Goal: Task Accomplishment & Management: Complete application form

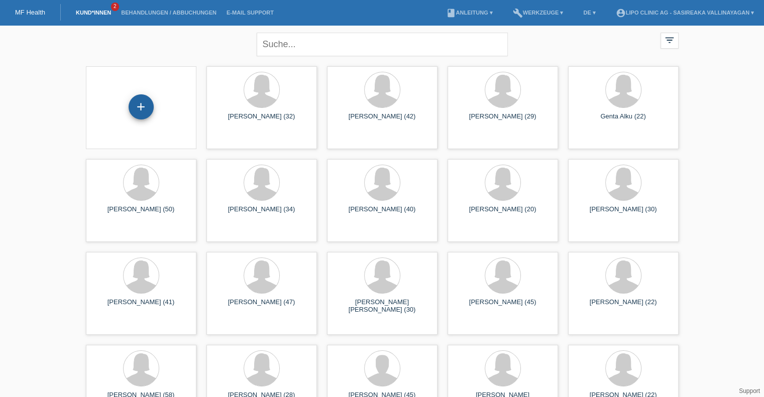
click at [140, 113] on div "+" at bounding box center [141, 106] width 25 height 25
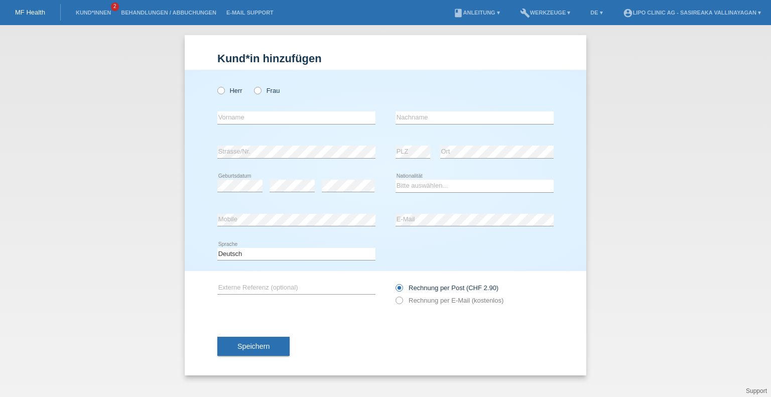
click at [140, 113] on div "Kund*in hinzufügen Kunde hinzufügen Kundin hinzufügen Herr Frau error Vorname e…" at bounding box center [385, 211] width 771 height 372
click at [108, 259] on div "Kund*in hinzufügen Kunde hinzufügen Kundin hinzufügen Herr Frau error Vorname e…" at bounding box center [385, 211] width 771 height 372
click at [95, 12] on link "Kund*innen" at bounding box center [93, 13] width 45 height 6
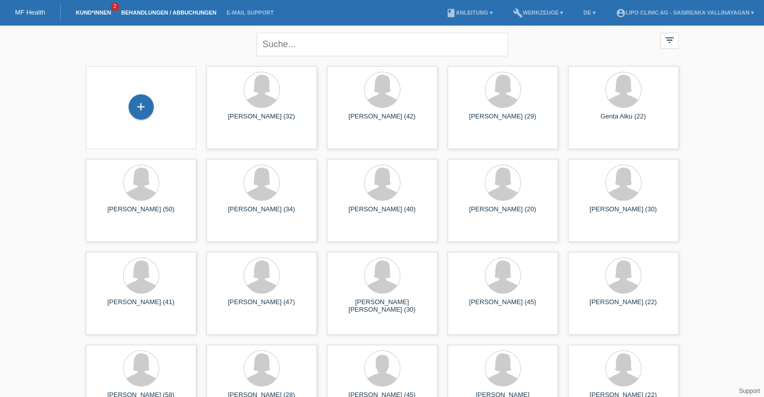
click at [158, 11] on link "Behandlungen / Abbuchungen" at bounding box center [168, 13] width 105 height 6
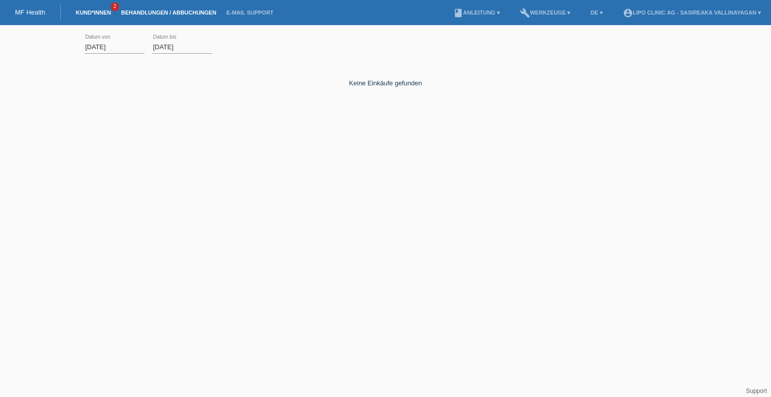
click at [88, 14] on link "Kund*innen" at bounding box center [93, 13] width 45 height 6
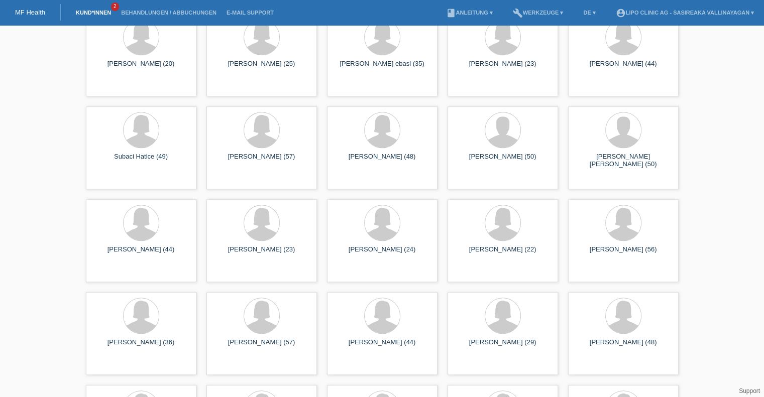
scroll to position [502, 0]
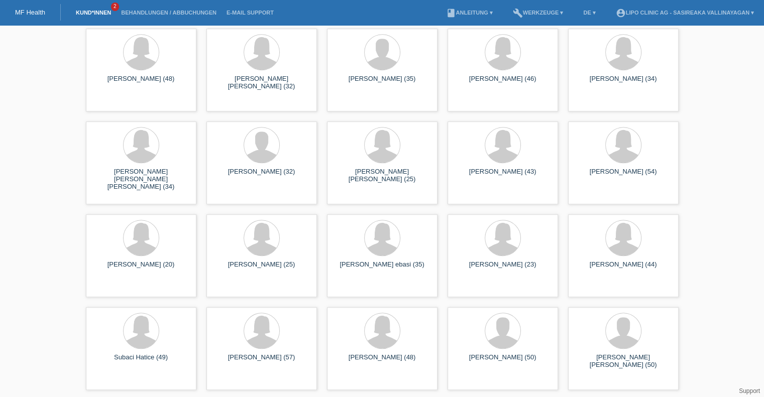
click at [35, 13] on link "MF Health" at bounding box center [30, 13] width 30 height 8
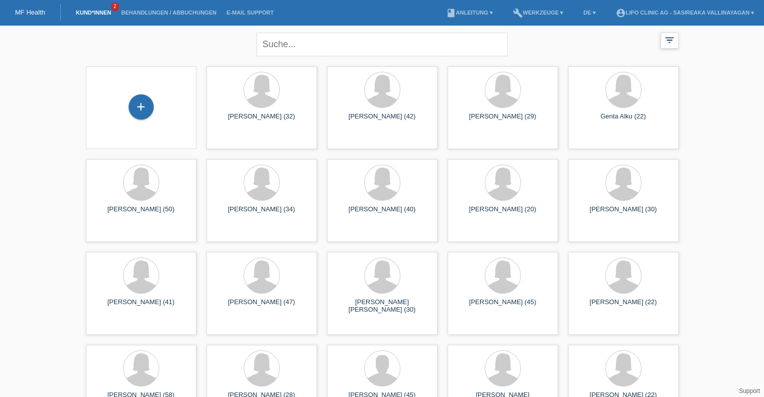
click at [671, 44] on icon "filter_list" at bounding box center [669, 40] width 11 height 11
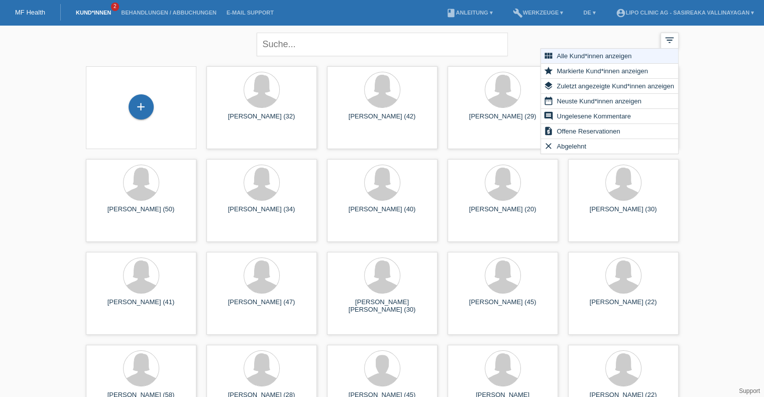
click at [671, 44] on icon "filter_list" at bounding box center [669, 40] width 11 height 11
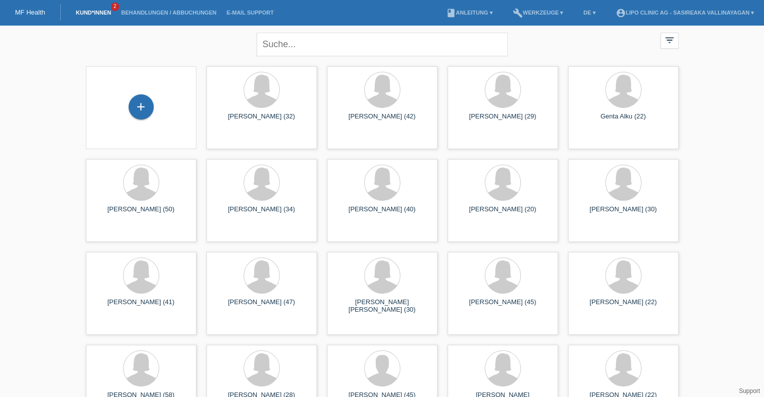
click at [79, 14] on link "Kund*innen" at bounding box center [93, 13] width 45 height 6
click at [38, 12] on link "MF Health" at bounding box center [30, 13] width 30 height 8
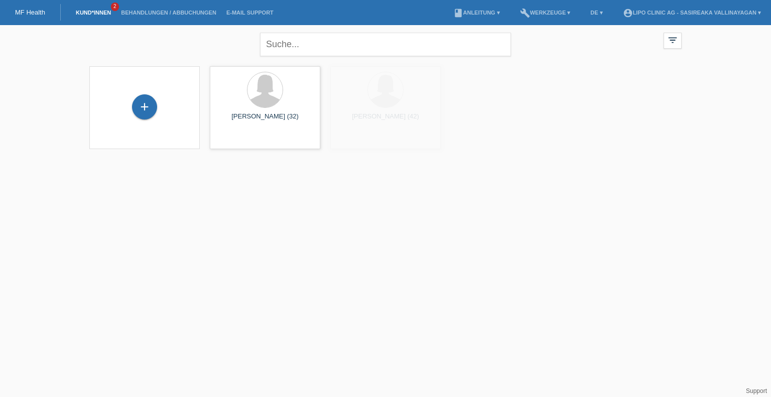
click at [83, 12] on link "Kund*innen" at bounding box center [93, 13] width 45 height 6
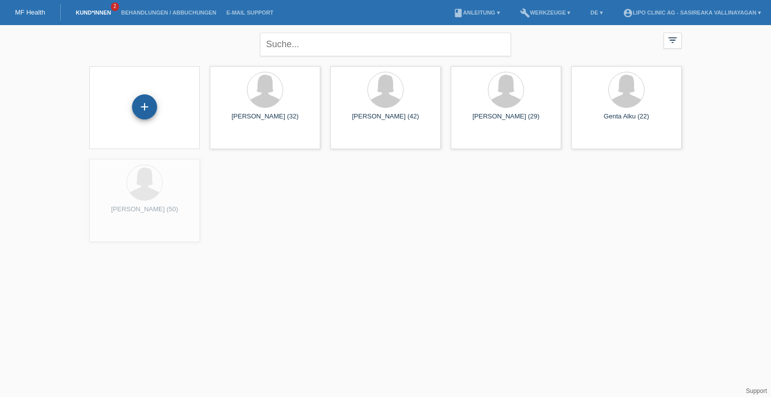
click at [149, 107] on div "+" at bounding box center [144, 106] width 25 height 25
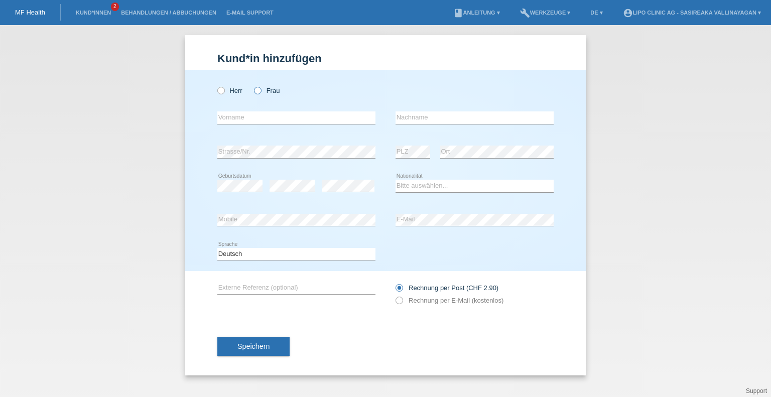
click at [261, 88] on label "Frau" at bounding box center [267, 91] width 26 height 8
click at [261, 88] on input "Frau" at bounding box center [257, 90] width 7 height 7
radio input "true"
click at [253, 116] on input "text" at bounding box center [296, 117] width 158 height 13
type input "Reena"
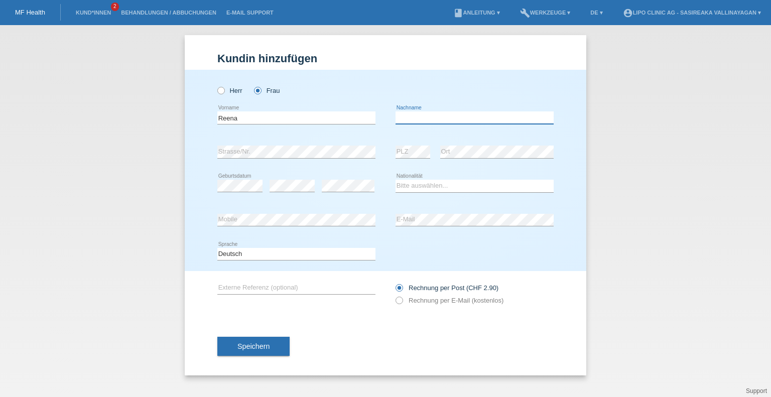
click at [426, 122] on input "text" at bounding box center [475, 117] width 158 height 13
type input "Semere"
click at [426, 183] on select "Bitte auswählen... Schweiz Deutschland Liechtenstein Österreich ------------ Af…" at bounding box center [475, 186] width 158 height 12
select select "ER"
click at [396, 180] on select "Bitte auswählen... Schweiz Deutschland Liechtenstein Österreich ------------ Af…" at bounding box center [475, 186] width 158 height 12
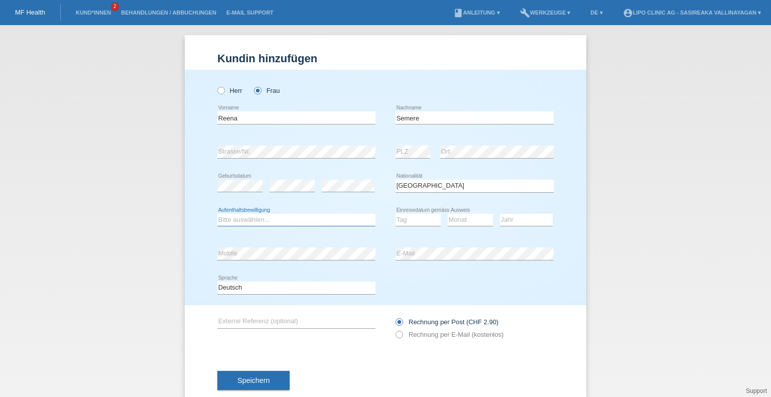
click at [232, 218] on select "Bitte auswählen... C B B - Flüchtlingsstatus Andere" at bounding box center [296, 220] width 158 height 12
select select "BF"
click at [217, 214] on select "Bitte auswählen... C B B - Flüchtlingsstatus Andere" at bounding box center [296, 220] width 158 height 12
click at [415, 219] on select "Tag 01 02 03 04 05 06 07 08 09 10 11" at bounding box center [418, 220] width 45 height 12
click at [654, 174] on div "Kund*in hinzufügen Kunde hinzufügen Kundin hinzufügen Herr Frau Reena error Vor…" at bounding box center [385, 211] width 771 height 372
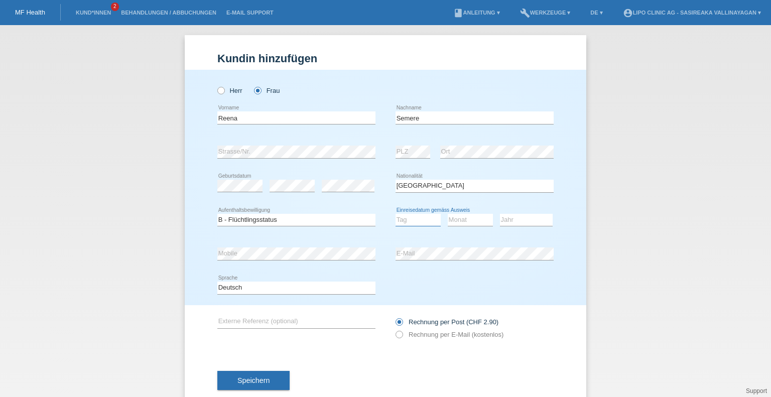
click at [412, 220] on select "Tag 01 02 03 04 05 06 07 08 09 10 11" at bounding box center [418, 220] width 45 height 12
select select "19"
click at [466, 220] on select "Monat 01 02 03 04 05 06 07 08 09 10 11" at bounding box center [470, 220] width 45 height 12
select select "08"
click at [448, 214] on select "Monat 01 02 03 04 05 06 07 08 09 10 11" at bounding box center [470, 220] width 45 height 12
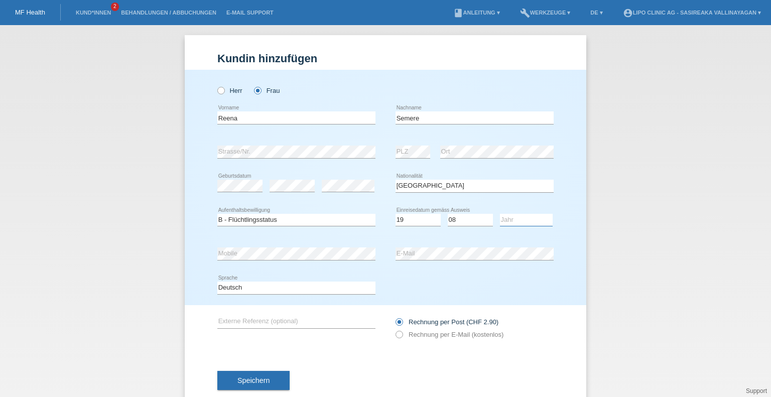
click at [506, 219] on select "Jahr 2025 2024 2023 2022 2021 2020 2019 2018 2017 2016 2015 2014 2013 2012 2011…" at bounding box center [526, 220] width 53 height 12
select select "2011"
click at [500, 214] on select "Jahr 2025 2024 2023 2022 2021 2020 2019 2018 2017 2016 2015 2014 2013 2012 2011…" at bounding box center [526, 220] width 53 height 12
click at [239, 383] on span "Speichern" at bounding box center [253, 381] width 32 height 8
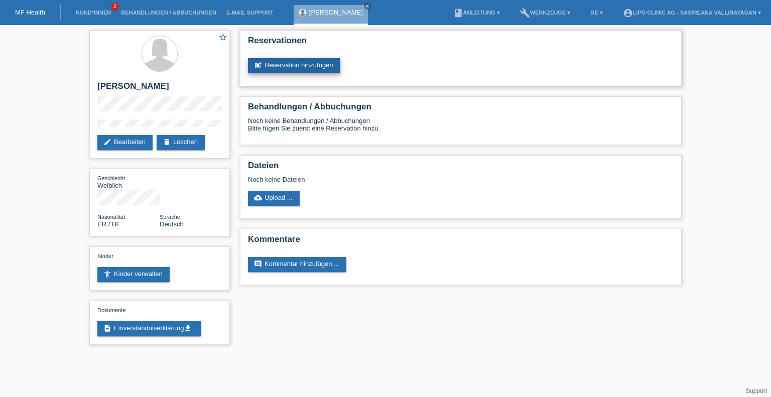
click at [276, 66] on link "post_add Reservation hinzufügen" at bounding box center [294, 65] width 92 height 15
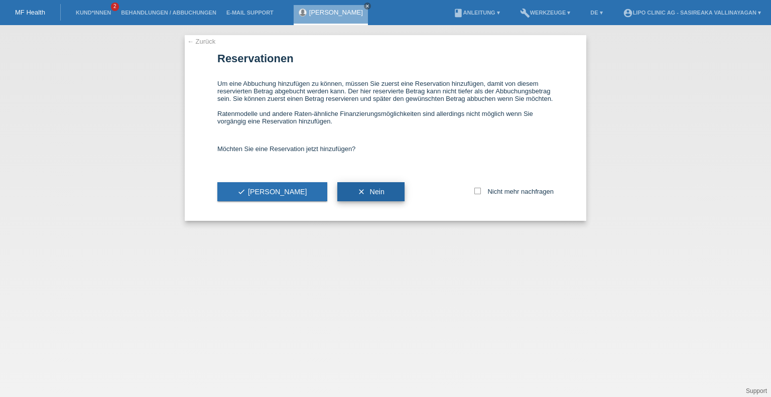
click at [370, 196] on span "Nein" at bounding box center [377, 192] width 15 height 8
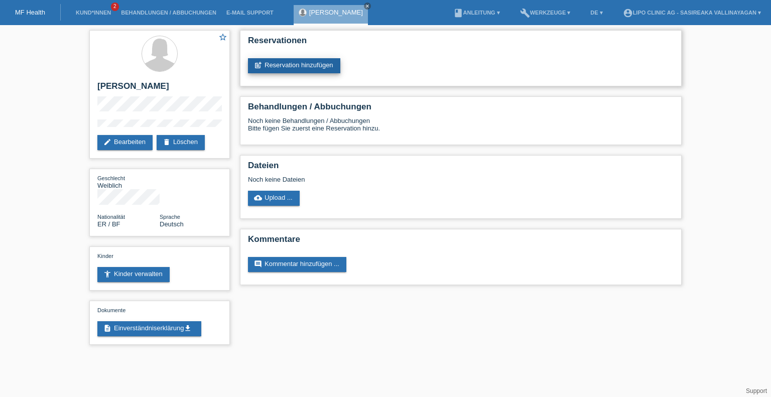
click at [293, 68] on link "post_add Reservation hinzufügen" at bounding box center [294, 65] width 92 height 15
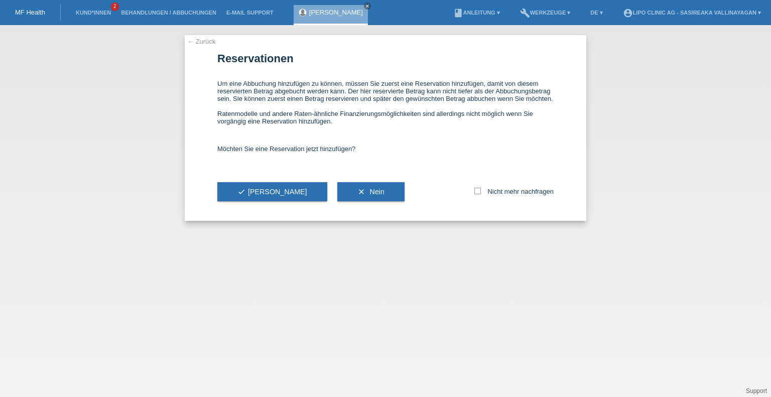
click at [103, 116] on div "← Zurück Reservationen Um eine Abbuchung hinzufügen zu können, müssen Sie zuers…" at bounding box center [385, 211] width 771 height 372
click at [370, 196] on span "Nein" at bounding box center [377, 192] width 15 height 8
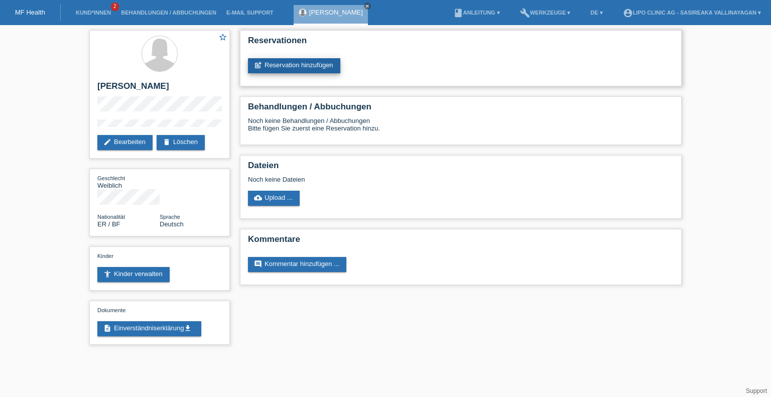
click at [279, 63] on link "post_add Reservation hinzufügen" at bounding box center [294, 65] width 92 height 15
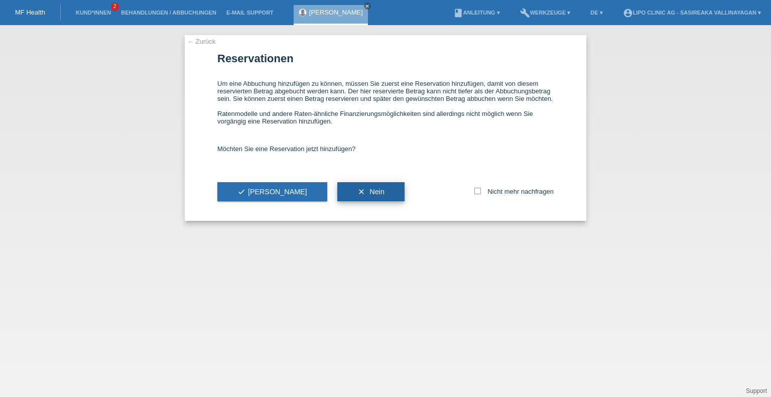
click at [337, 192] on button "clear Nein" at bounding box center [370, 191] width 67 height 19
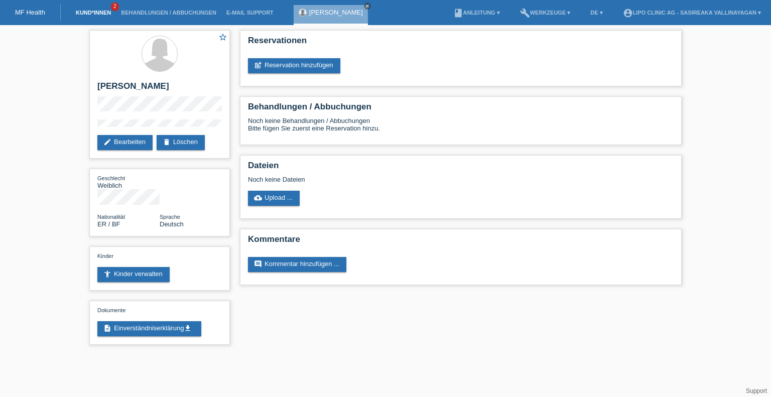
click at [86, 15] on link "Kund*innen" at bounding box center [93, 13] width 45 height 6
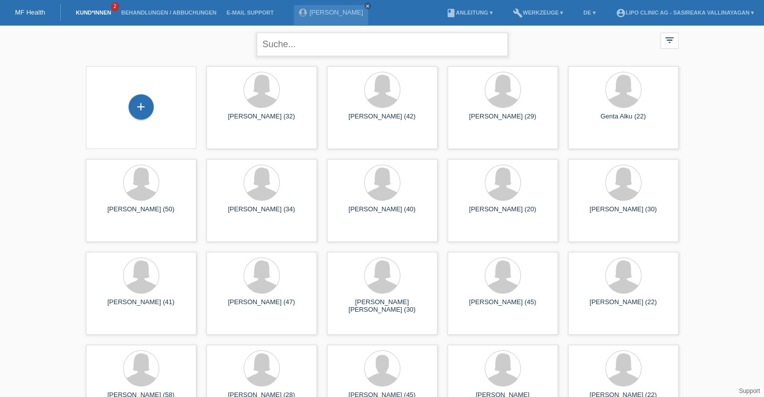
click at [290, 40] on input "text" at bounding box center [382, 45] width 251 height 24
type input "reena semere"
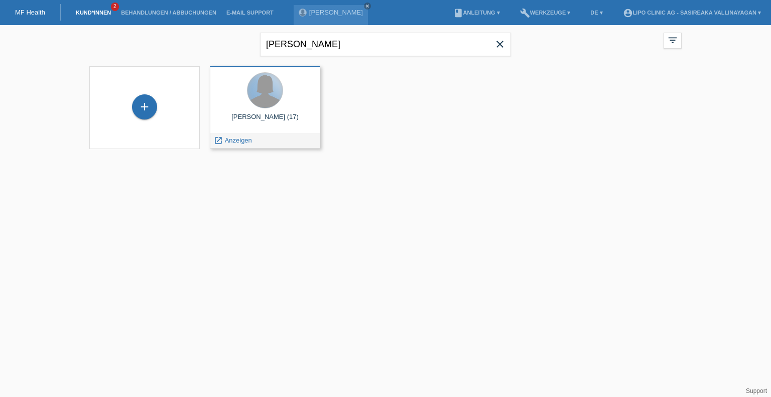
click at [266, 97] on div at bounding box center [265, 90] width 35 height 35
click at [235, 140] on span "Anzeigen" at bounding box center [238, 141] width 27 height 8
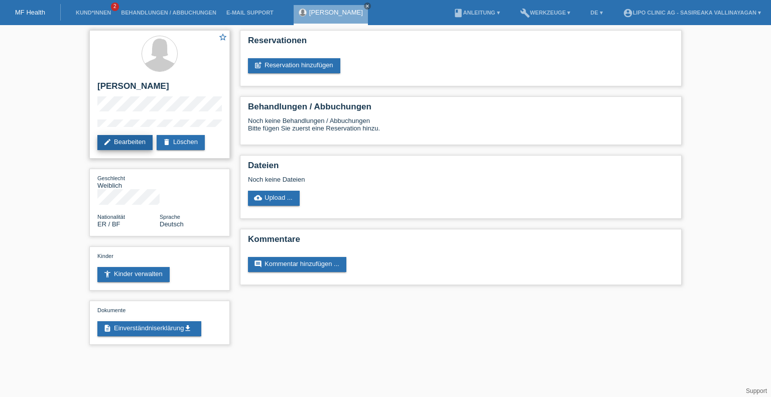
click at [136, 145] on link "edit Bearbeiten" at bounding box center [124, 142] width 55 height 15
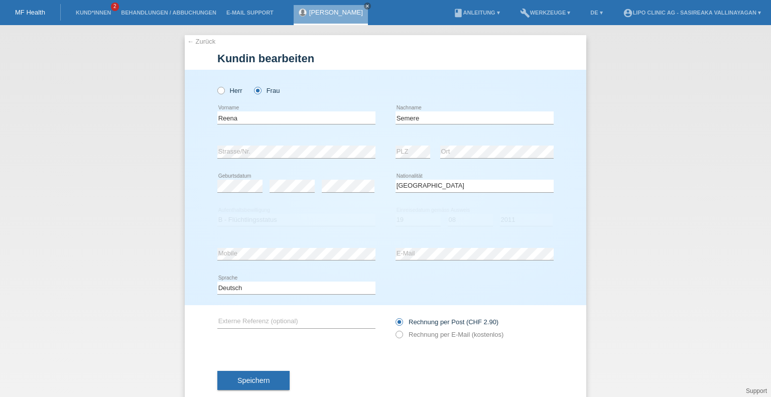
select select "ER"
select select "BF"
select select "19"
select select "08"
select select "2011"
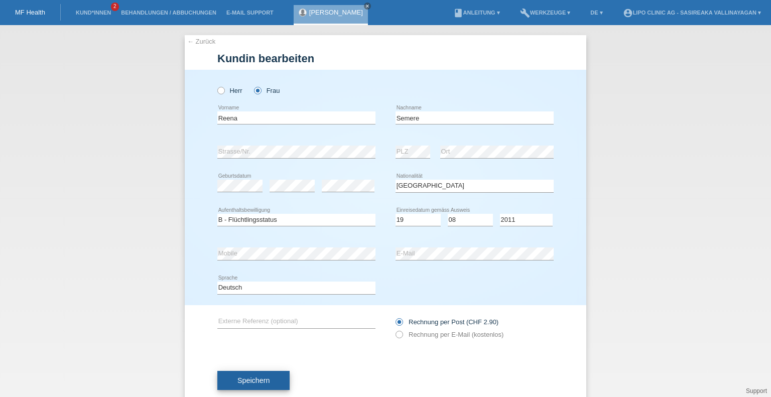
click at [259, 383] on span "Speichern" at bounding box center [253, 381] width 32 height 8
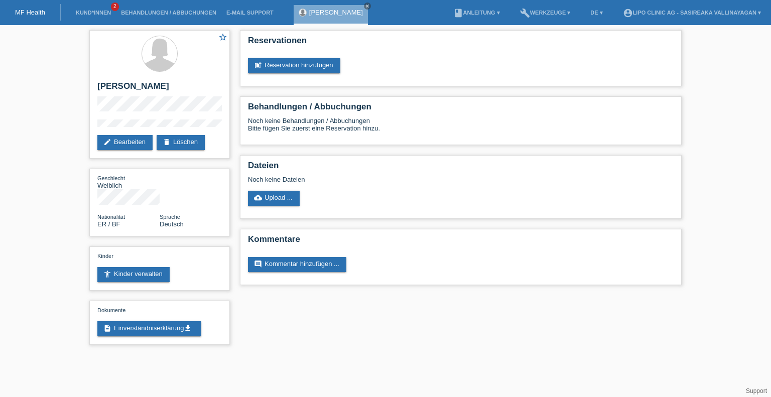
click at [711, 9] on li "account_circle LIPO CLINIC AG - Sasireaka Vallinayagan ▾" at bounding box center [692, 13] width 148 height 26
click at [757, 11] on link "account_circle LIPO CLINIC AG - Sasireaka Vallinayagan ▾" at bounding box center [692, 13] width 148 height 6
